Goal: Check status

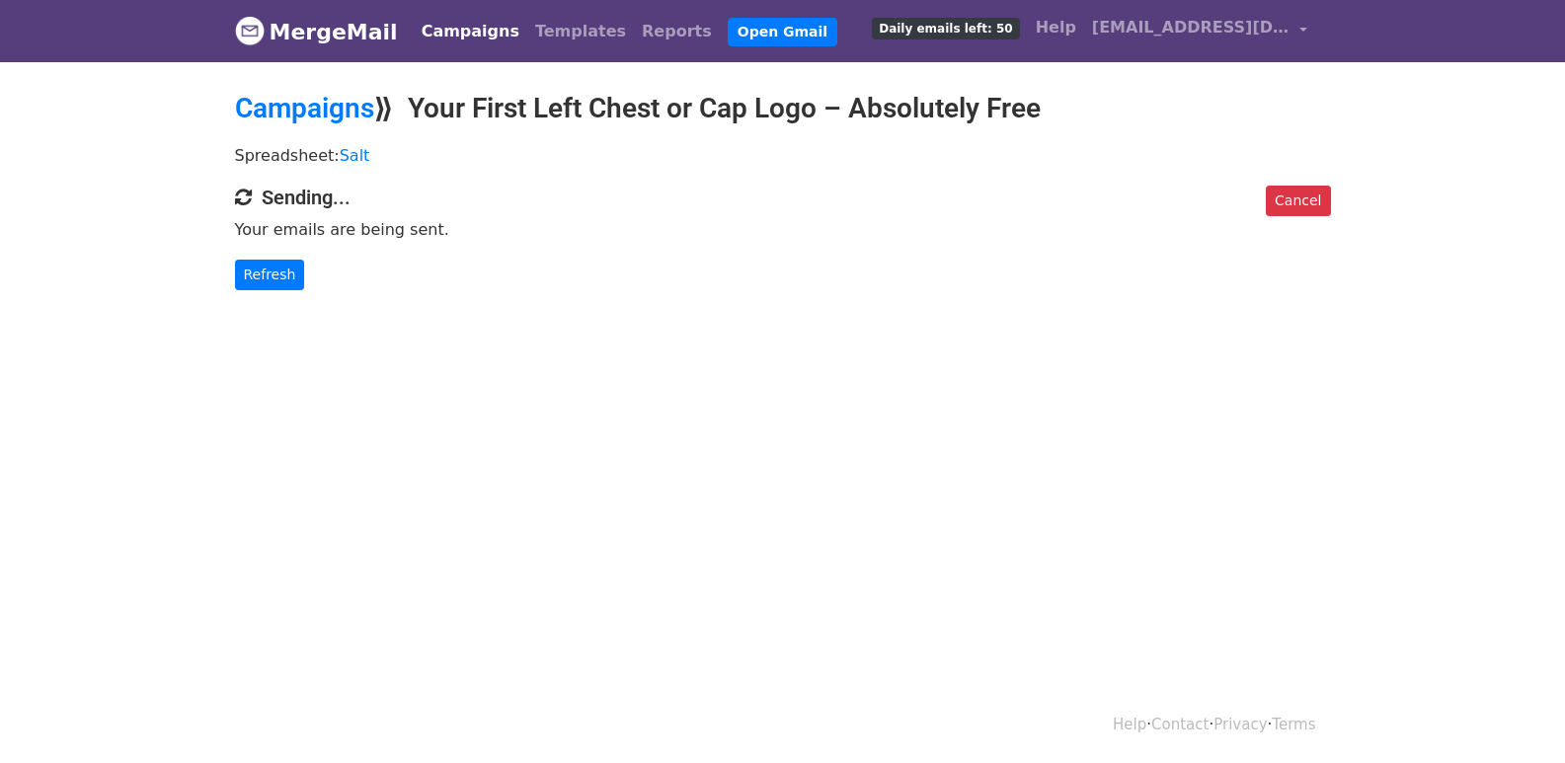
click at [257, 278] on link "Refresh" at bounding box center [270, 275] width 70 height 31
click at [267, 283] on link "Refresh" at bounding box center [270, 275] width 70 height 31
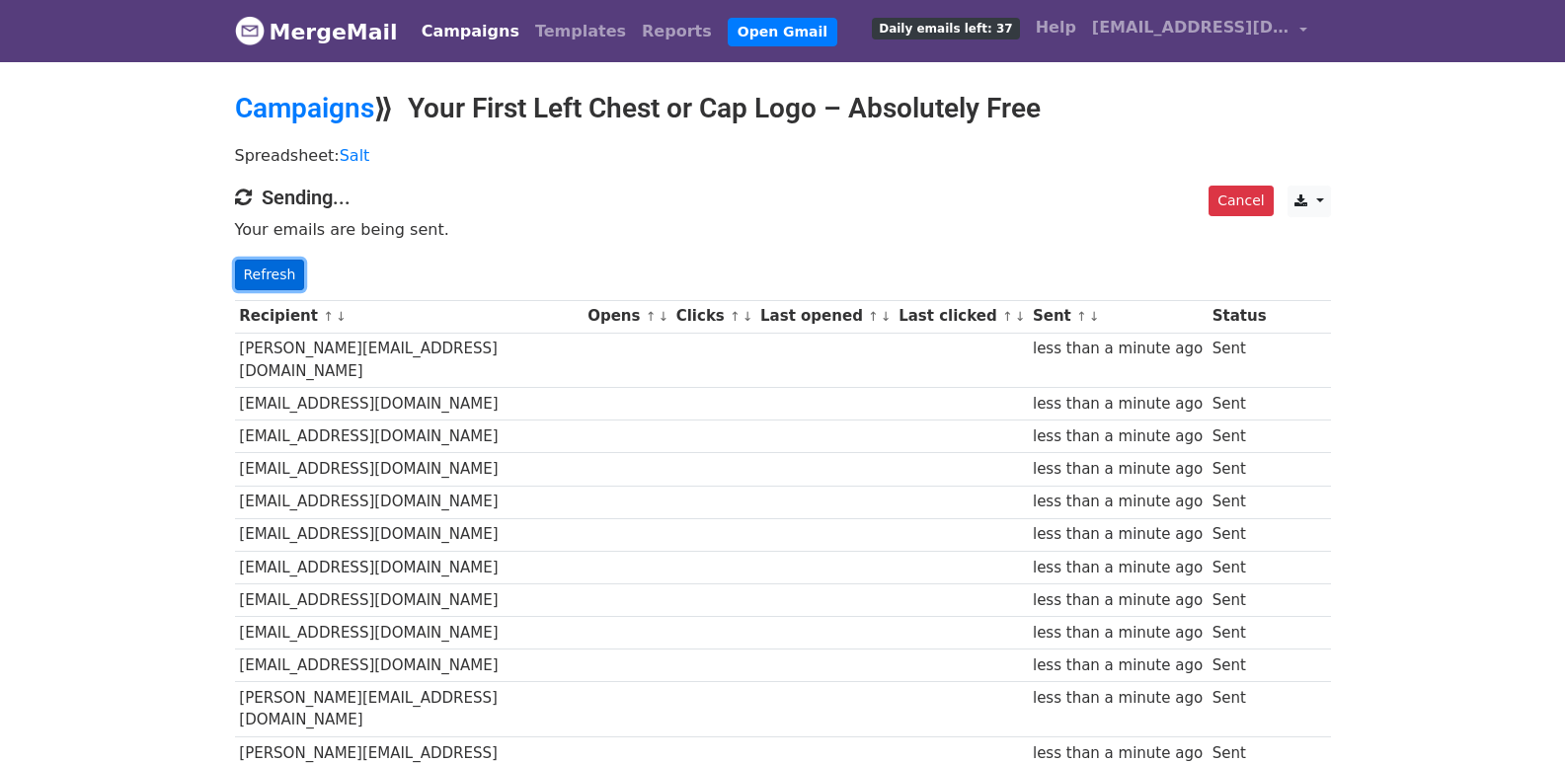
click at [255, 280] on link "Refresh" at bounding box center [270, 275] width 70 height 31
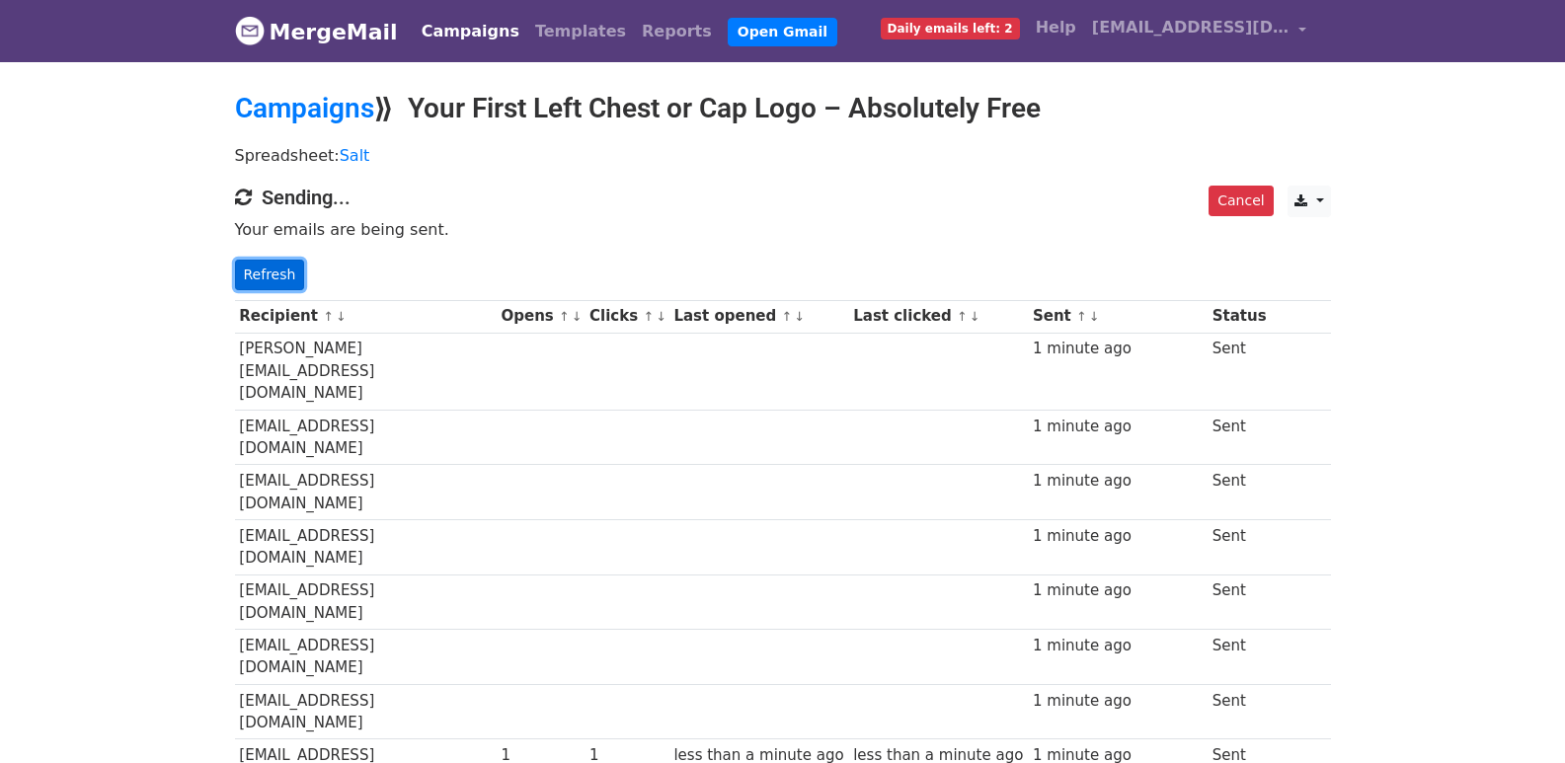
click at [271, 275] on link "Refresh" at bounding box center [270, 275] width 70 height 31
